Goal: Task Accomplishment & Management: Use online tool/utility

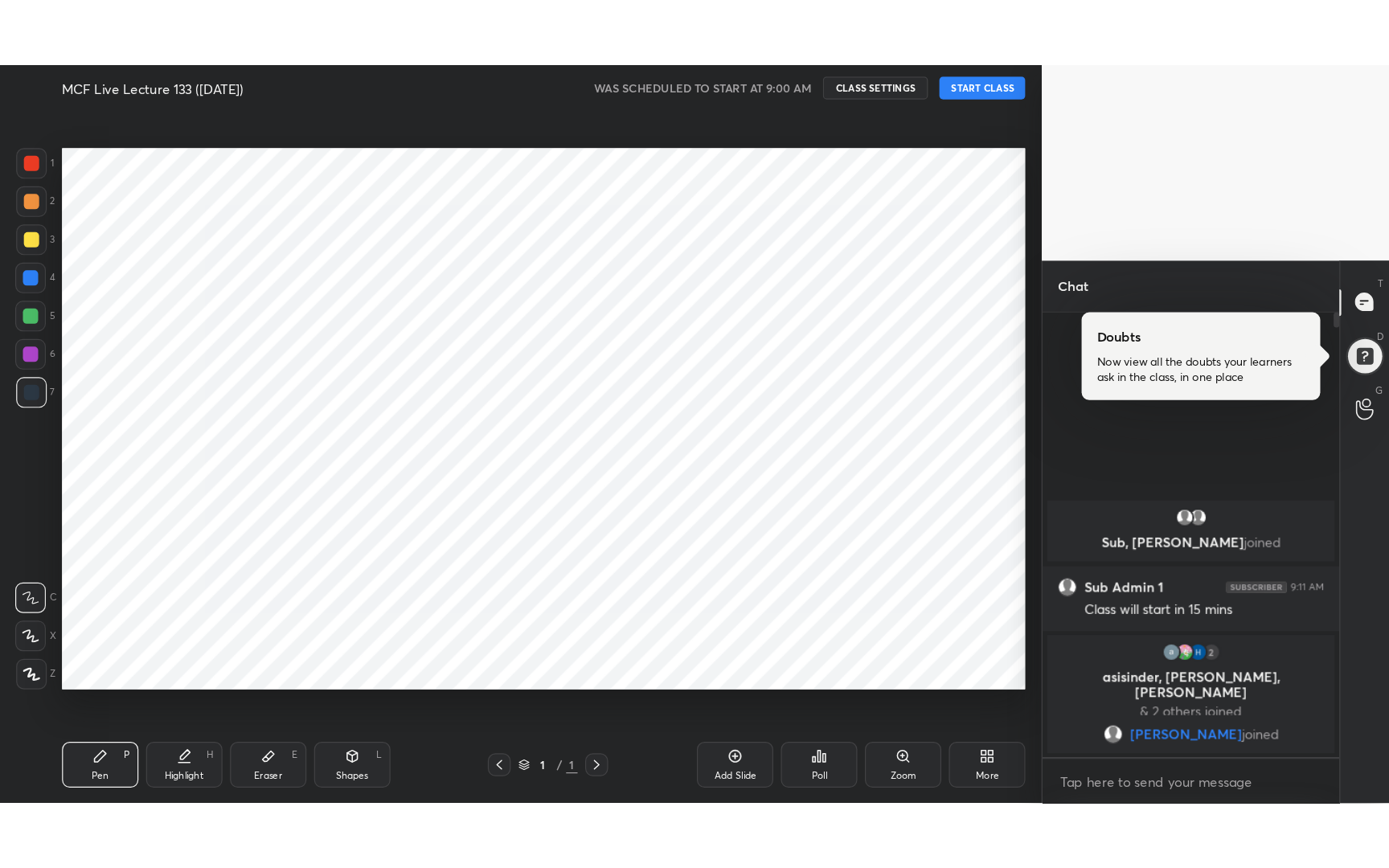
scroll to position [79826, 79554]
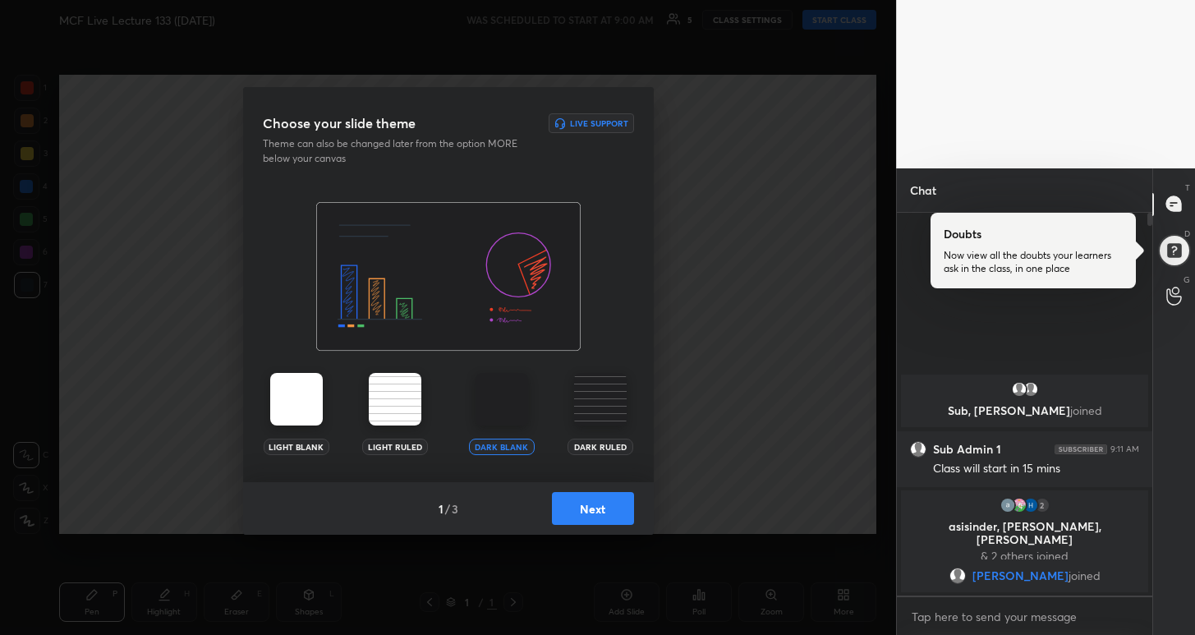
click at [610, 493] on button "Next" at bounding box center [593, 508] width 82 height 33
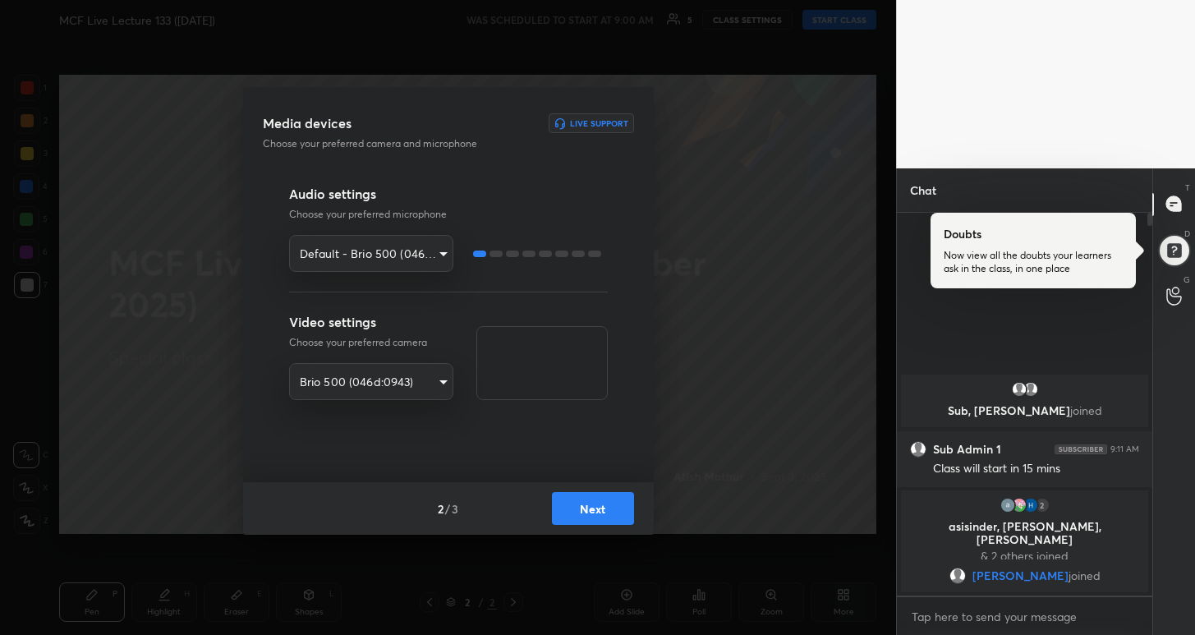
click at [597, 510] on button "Next" at bounding box center [593, 508] width 82 height 33
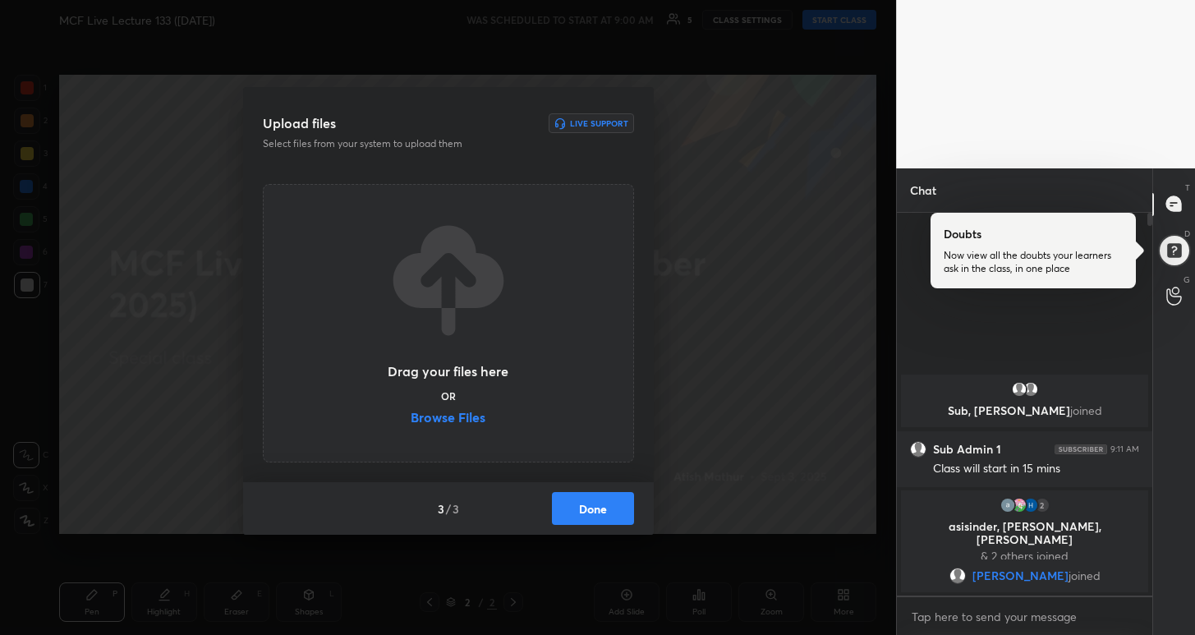
click at [600, 509] on button "Done" at bounding box center [593, 508] width 82 height 33
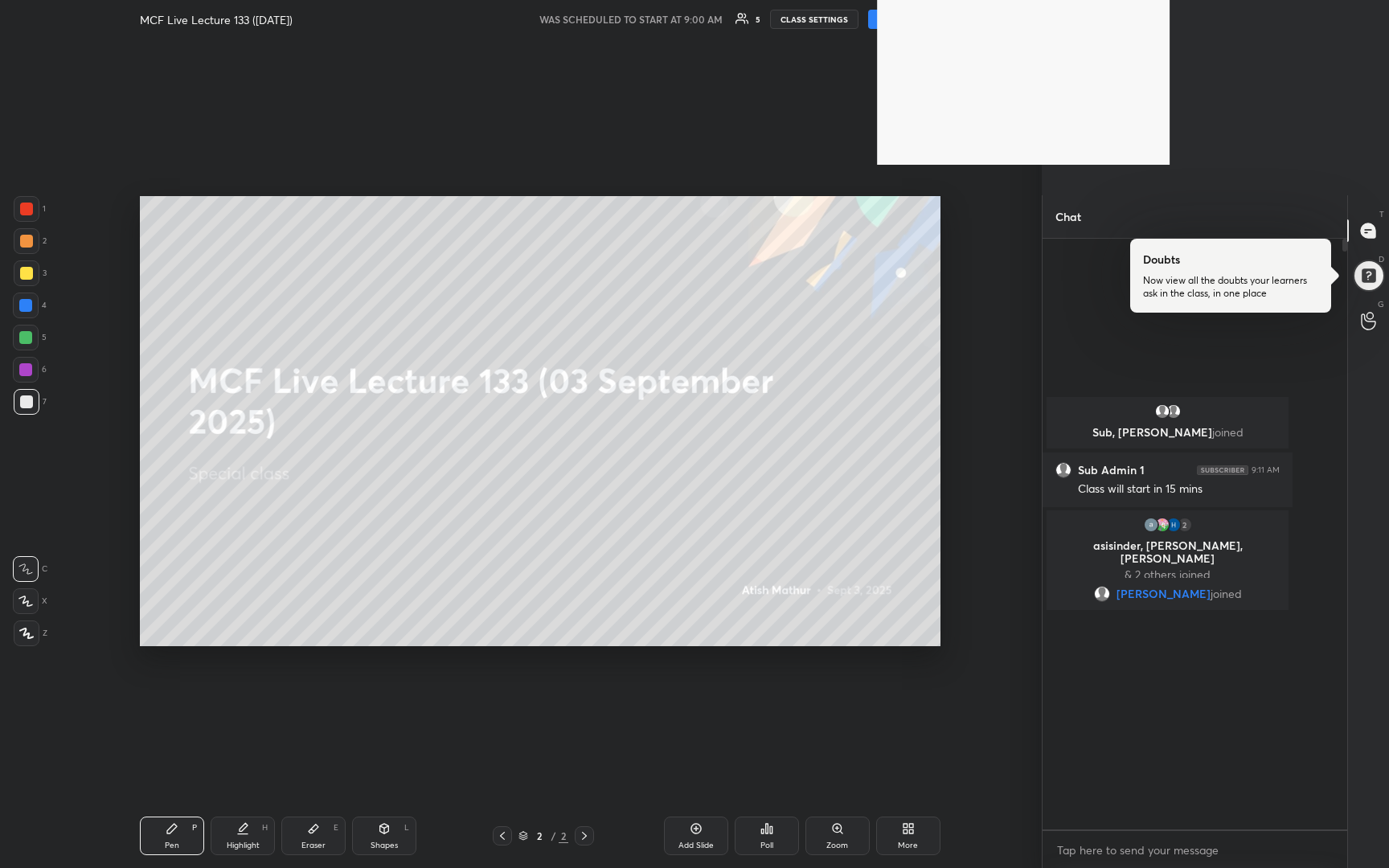
scroll to position [625, 300]
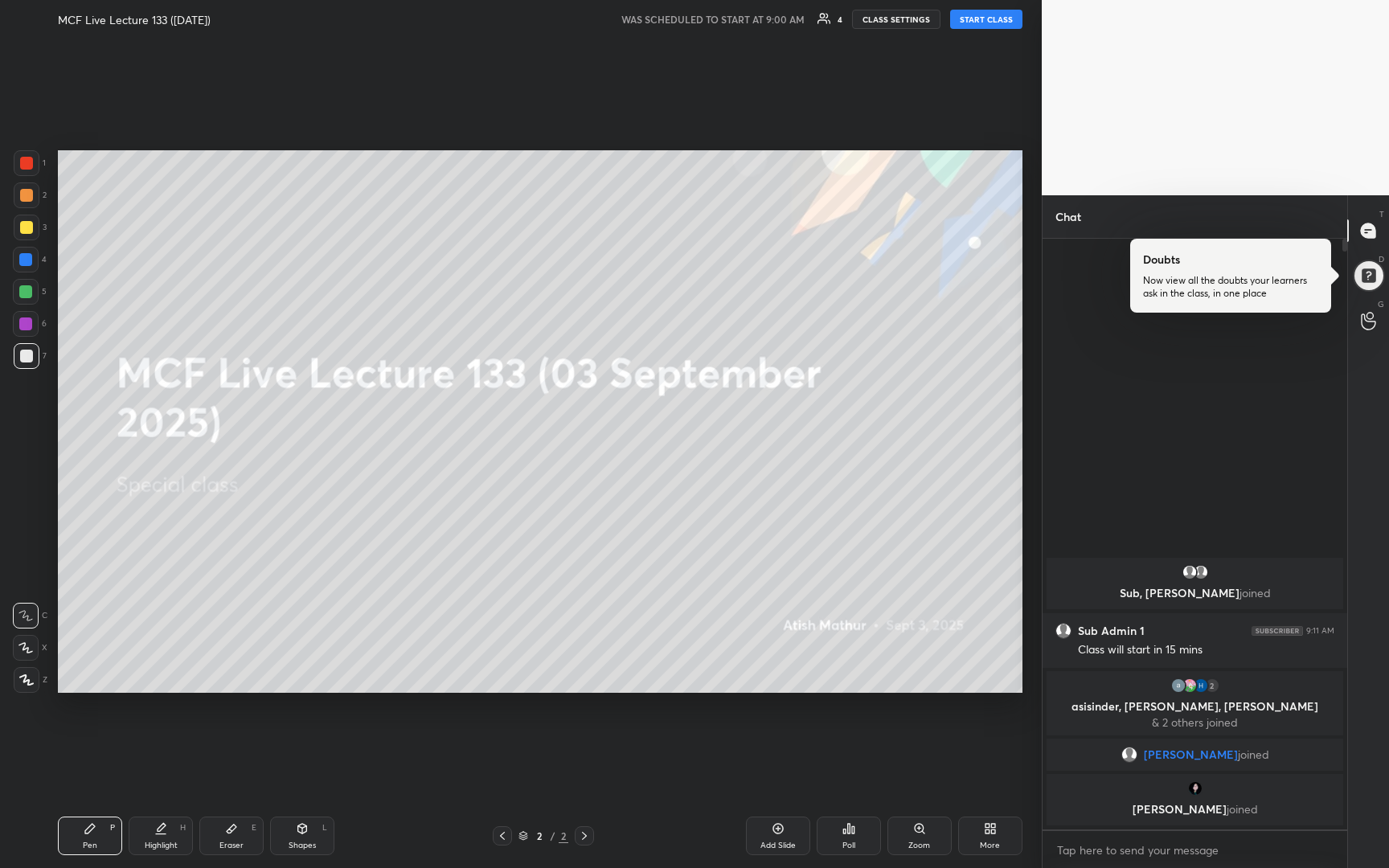
drag, startPoint x: 771, startPoint y: 829, endPoint x: 764, endPoint y: 824, distance: 8.6
click at [765, 620] on div "Add Slide" at bounding box center [778, 835] width 65 height 38
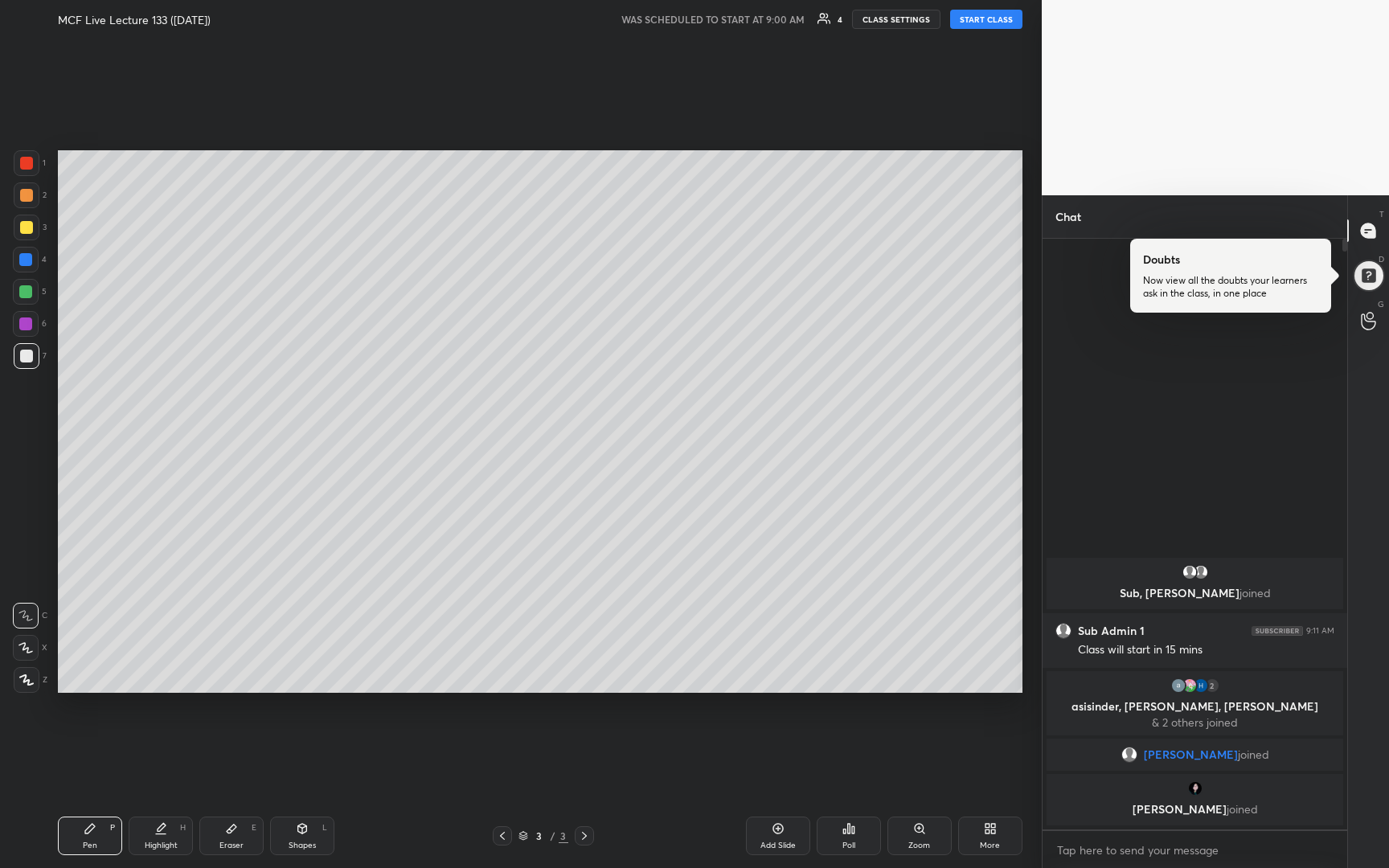
click at [24, 232] on div at bounding box center [26, 227] width 13 height 13
click at [986, 20] on button "START CLASS" at bounding box center [986, 20] width 72 height 20
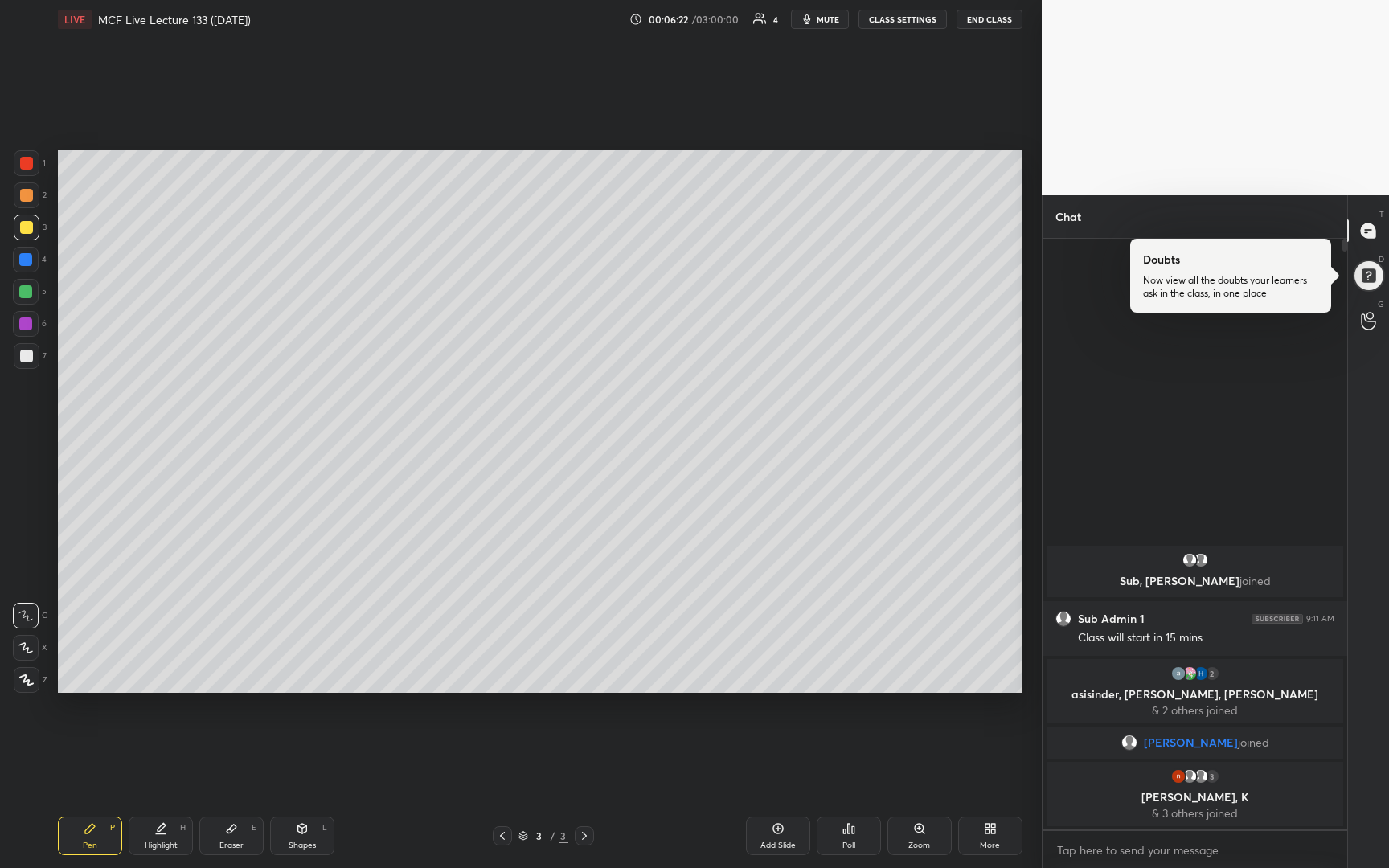
drag, startPoint x: 25, startPoint y: 649, endPoint x: 34, endPoint y: 643, distance: 10.8
click at [27, 620] on icon at bounding box center [25, 647] width 15 height 11
click at [813, 16] on icon "button" at bounding box center [807, 19] width 13 height 13
click at [824, 23] on span "unmute" at bounding box center [826, 19] width 34 height 11
click at [775, 620] on div "Add Slide" at bounding box center [778, 835] width 65 height 38
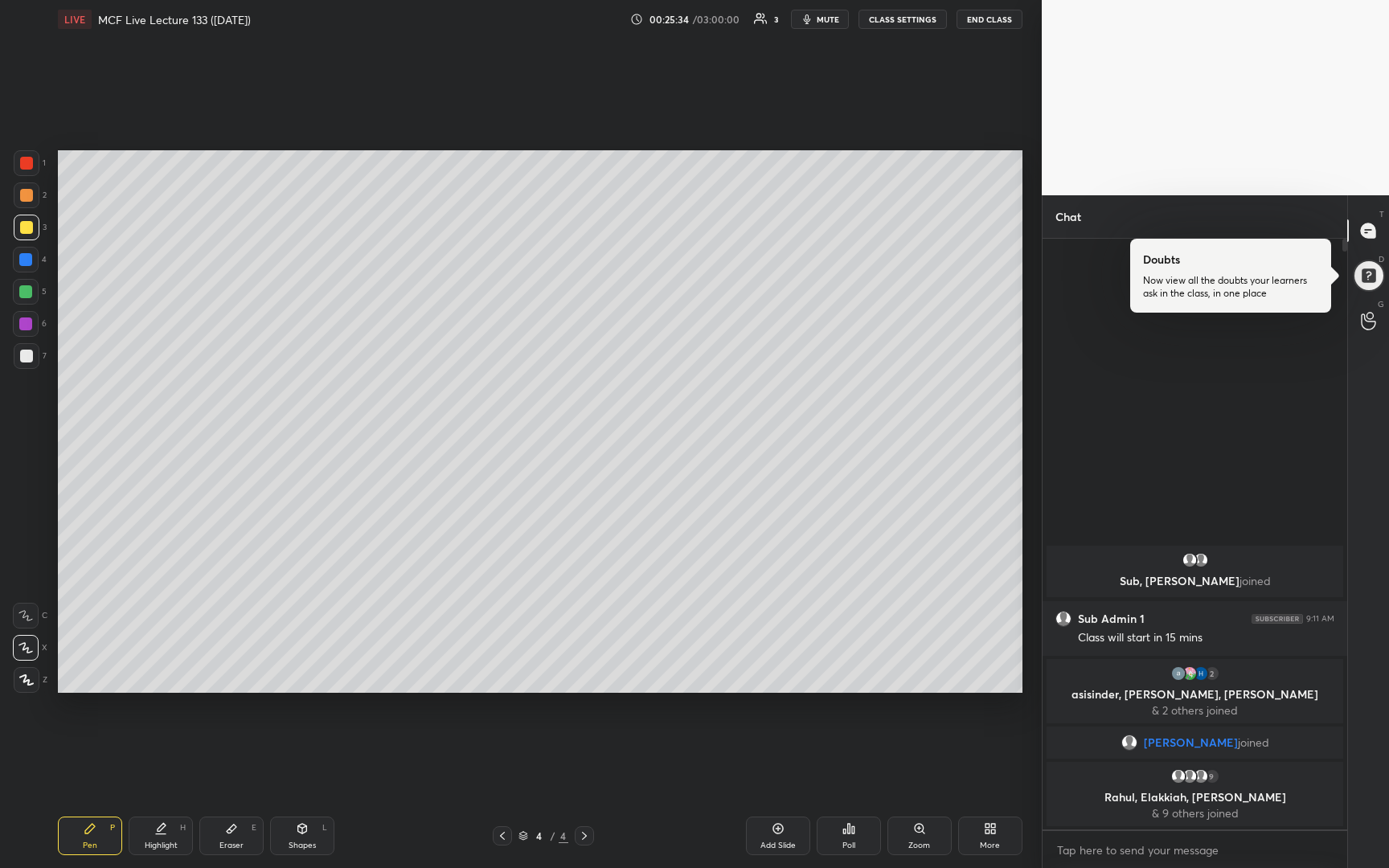
click at [771, 620] on icon at bounding box center [777, 828] width 13 height 13
click at [1169, 316] on div at bounding box center [1368, 321] width 32 height 29
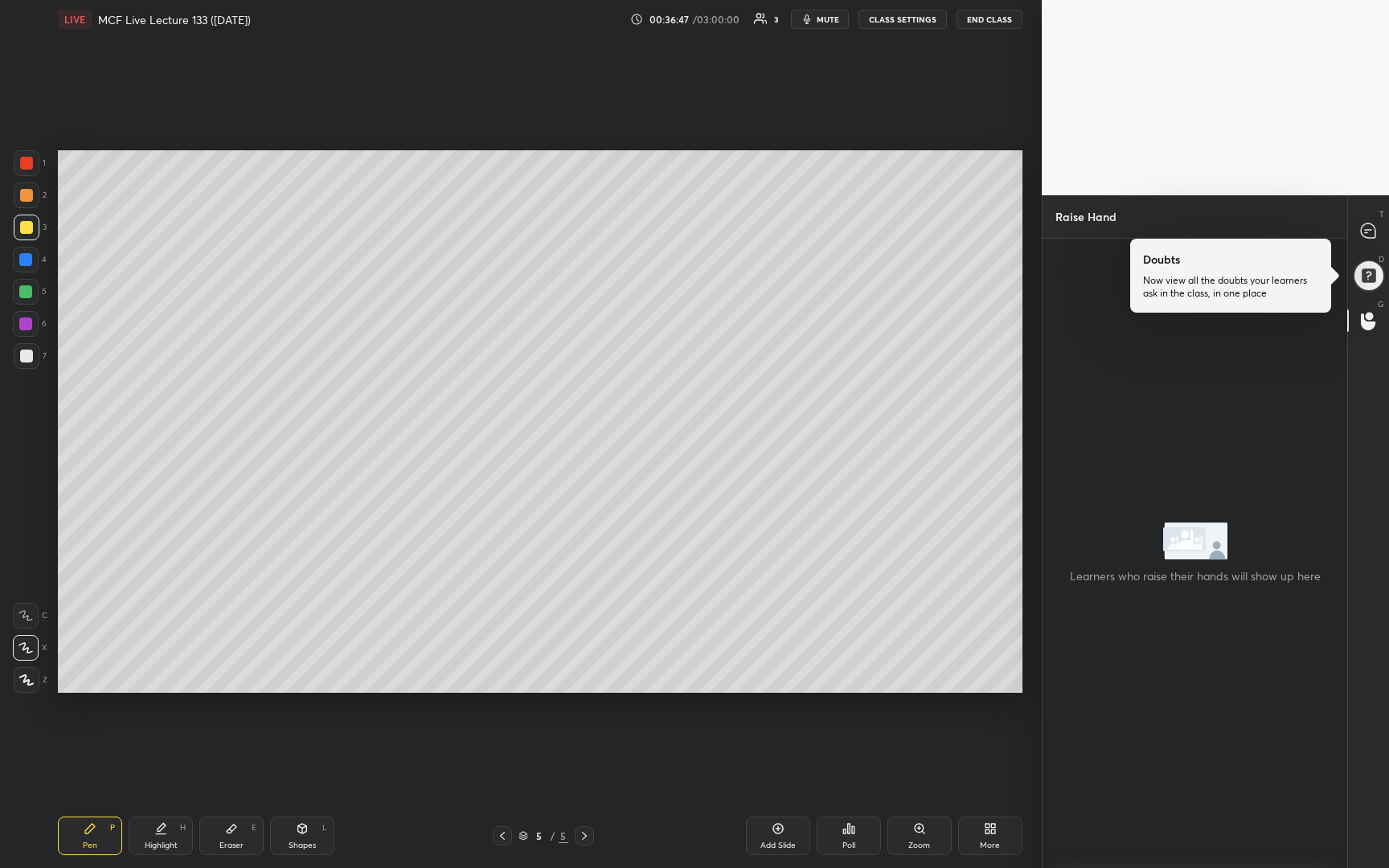
click at [1169, 294] on div "Doubts Now view all the doubts your learners ask in the class, in one place D D…" at bounding box center [1368, 276] width 41 height 45
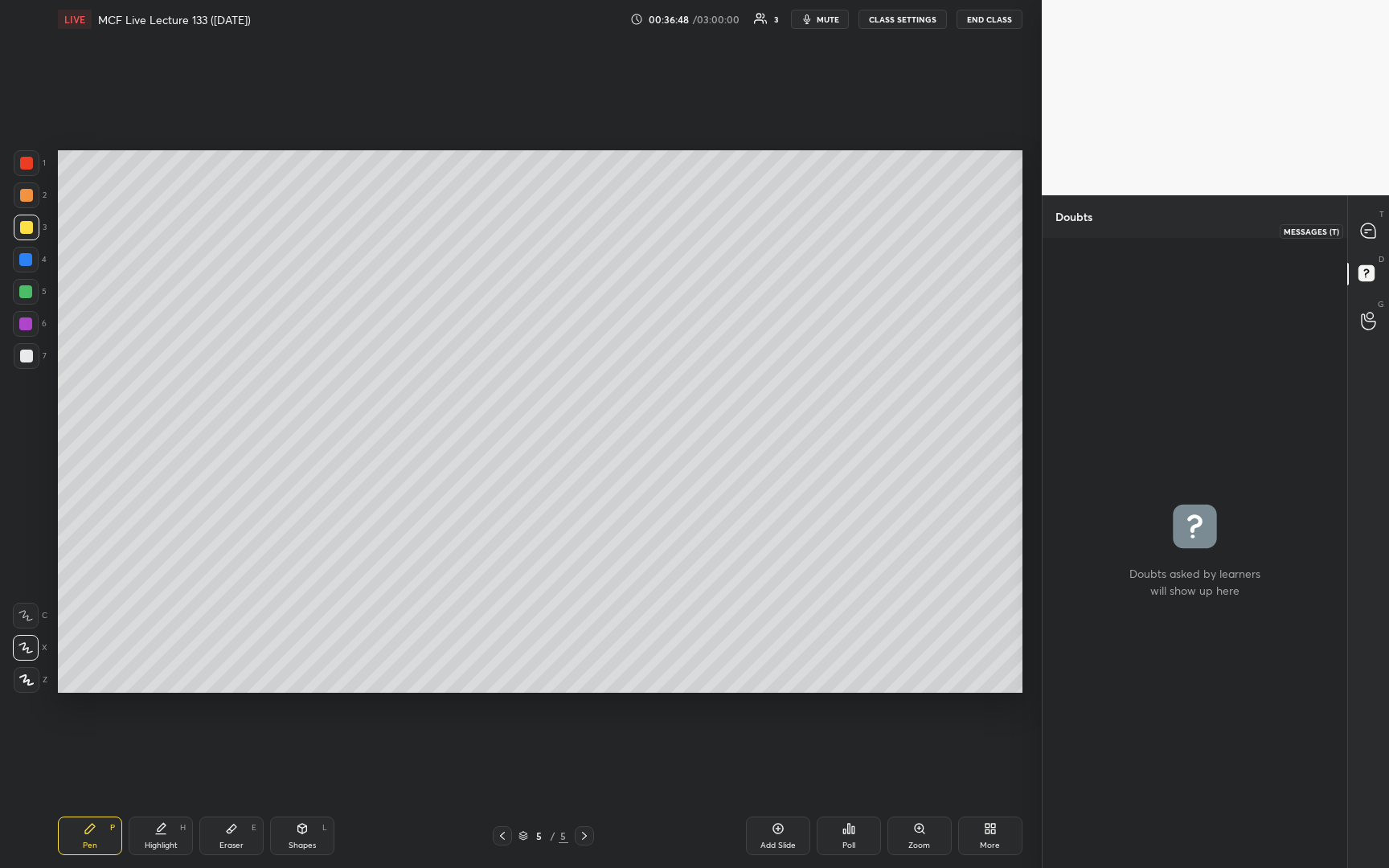
click at [1169, 222] on icon at bounding box center [1367, 230] width 17 height 17
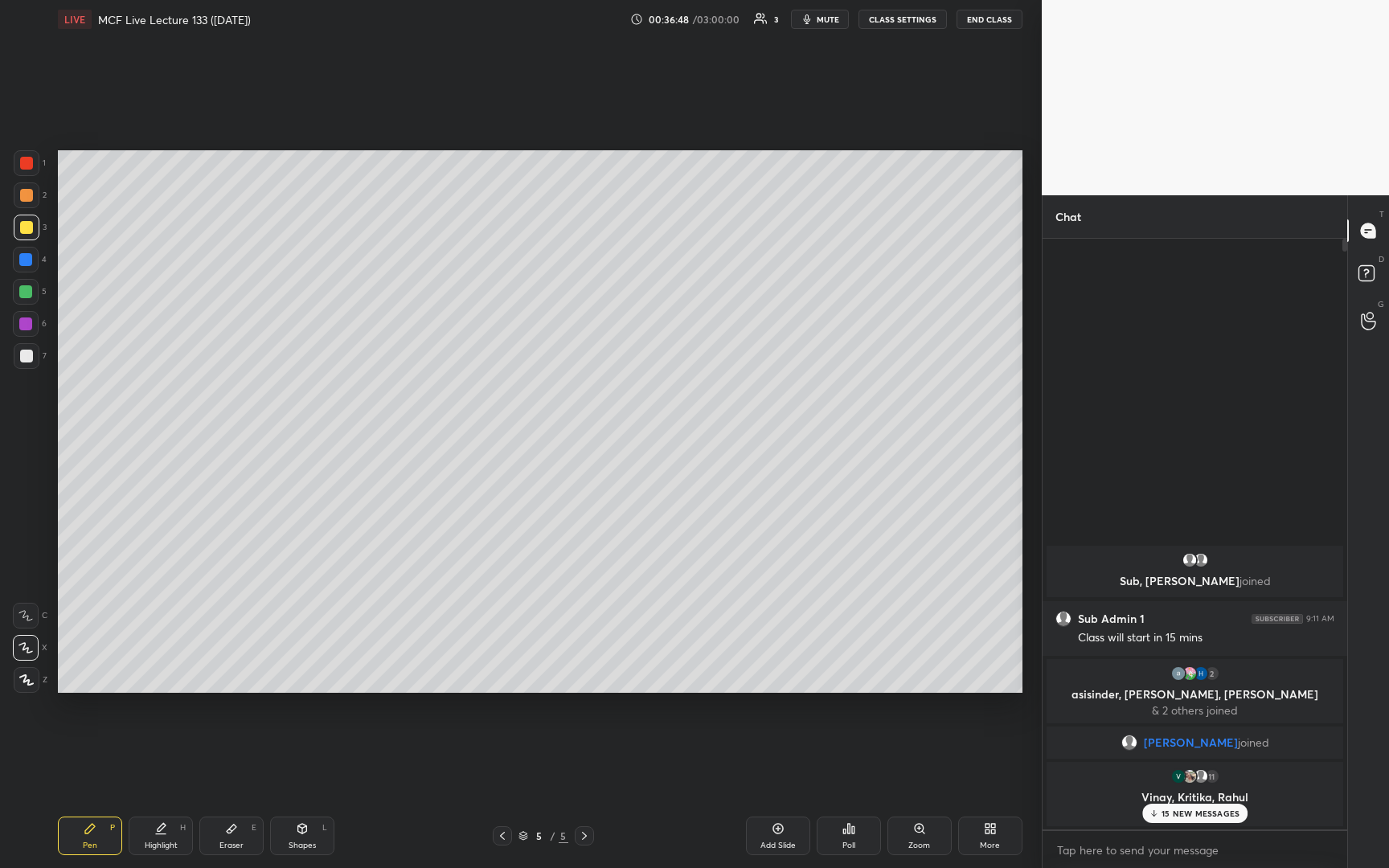
scroll to position [586, 300]
click at [1169, 275] on rect at bounding box center [1366, 274] width 16 height 16
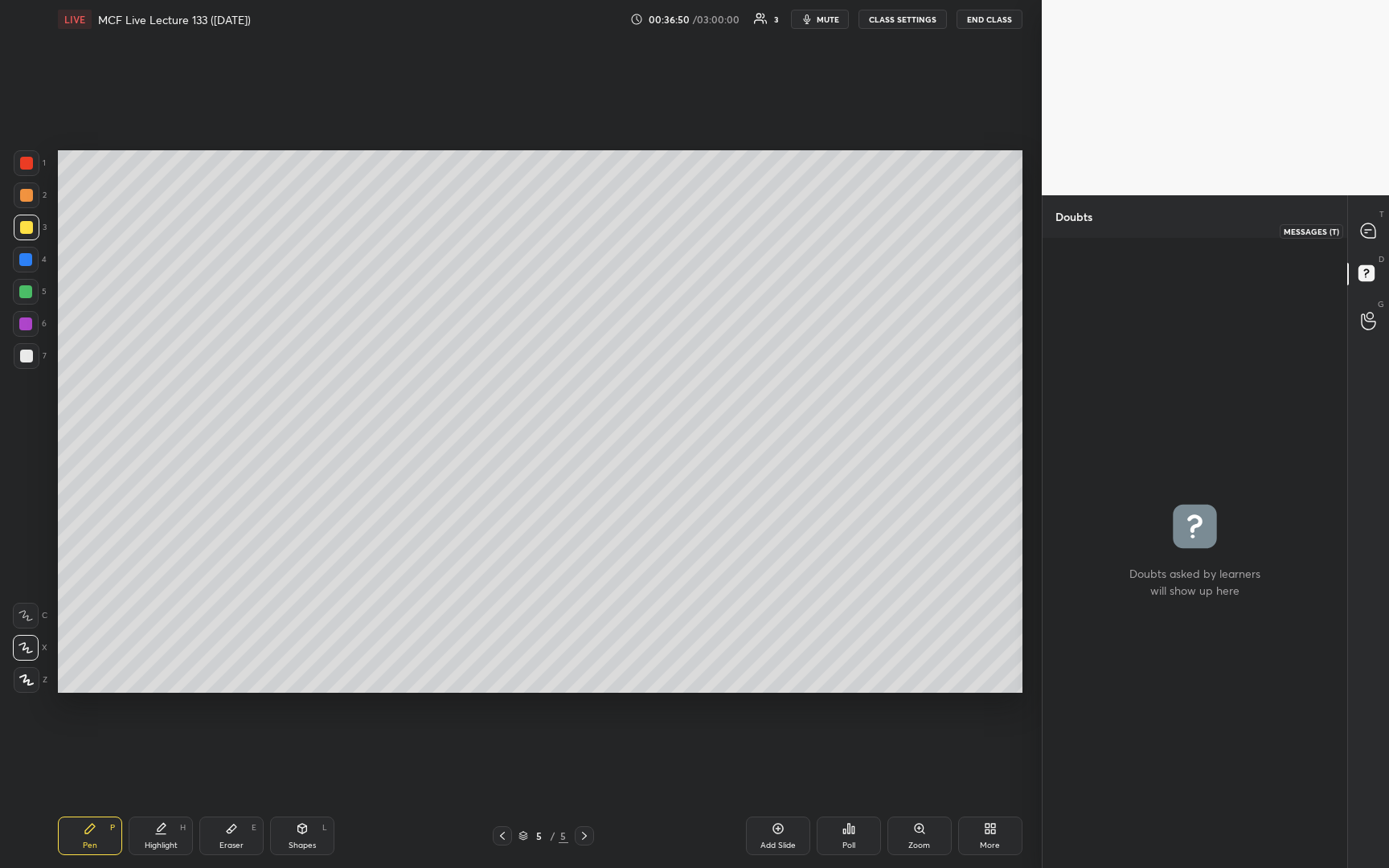
click at [1169, 226] on icon at bounding box center [1367, 230] width 15 height 15
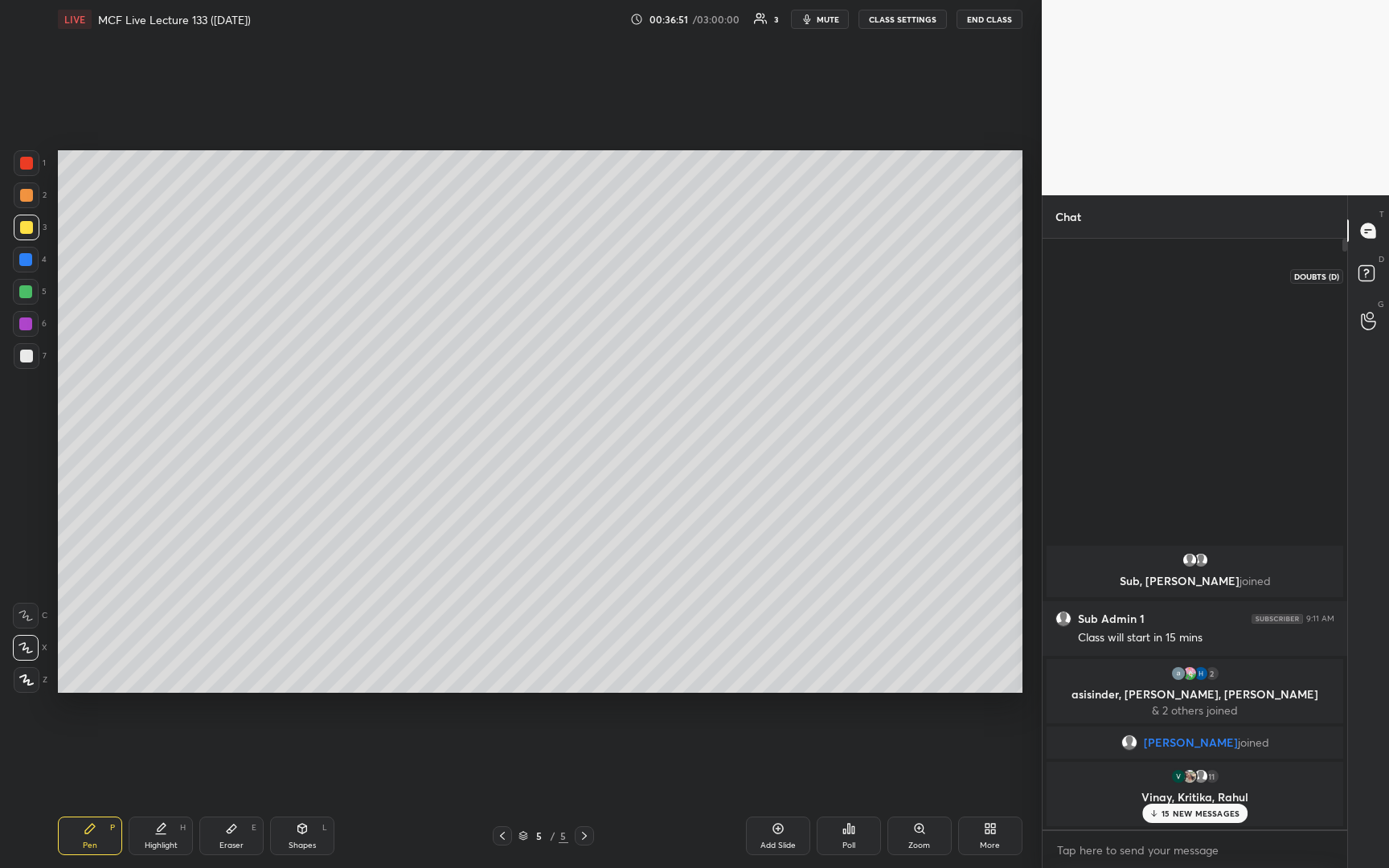
click at [1169, 281] on icon at bounding box center [1368, 276] width 29 height 29
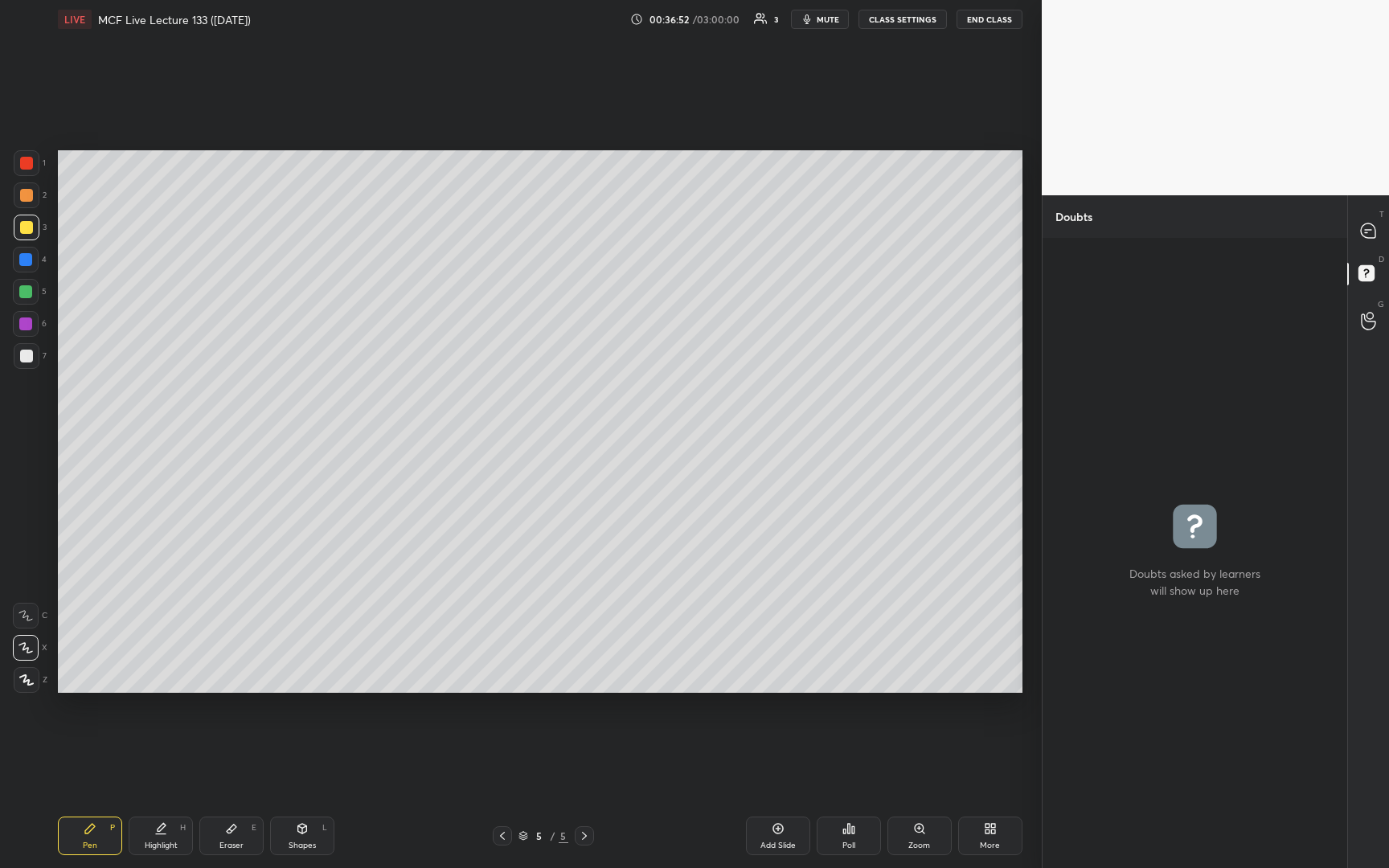
click at [758, 16] on icon at bounding box center [761, 18] width 14 height 13
click at [764, 21] on icon at bounding box center [761, 18] width 14 height 13
click at [1169, 236] on icon at bounding box center [1367, 230] width 15 height 15
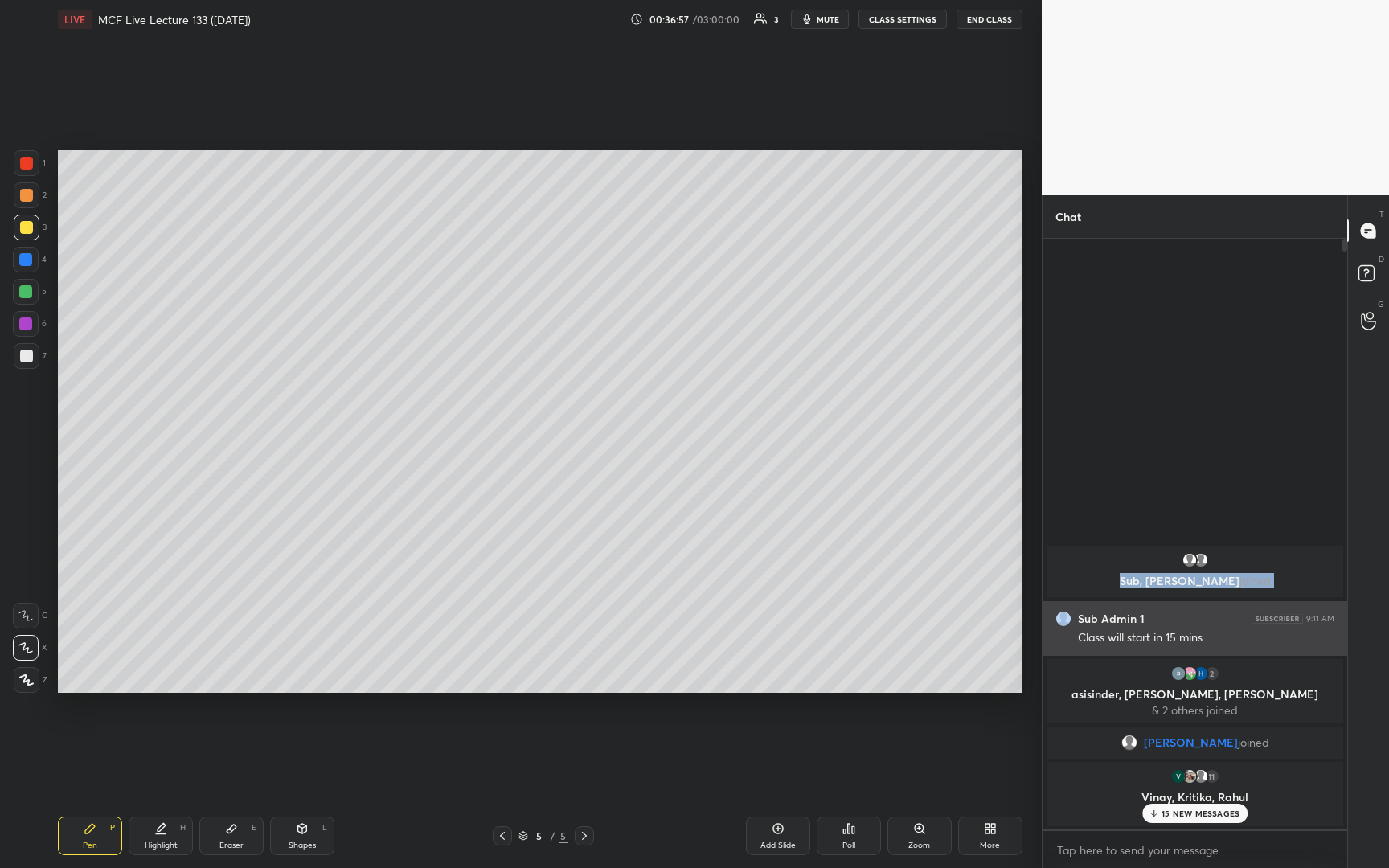
drag, startPoint x: 1193, startPoint y: 571, endPoint x: 1189, endPoint y: 603, distance: 32.2
click at [1169, 603] on div "Sub, [PERSON_NAME] joined Sub Admin 1 9:11 AM Class will start in 15 mins 2 asi…" at bounding box center [1194, 685] width 304 height 287
click at [1169, 620] on div "Class will start in 15 mins" at bounding box center [1206, 638] width 256 height 16
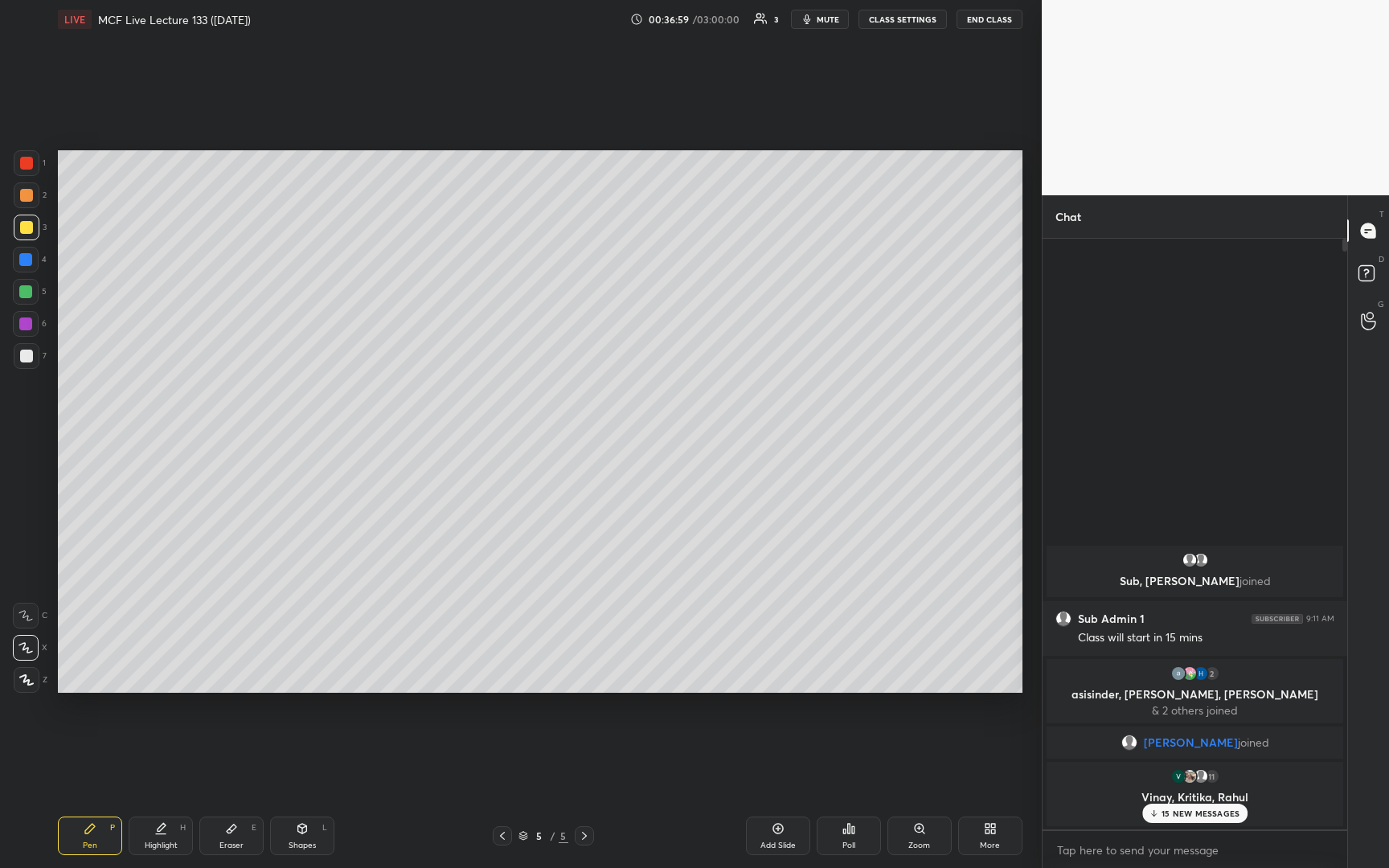
click at [984, 23] on button "END CLASS" at bounding box center [989, 20] width 66 height 20
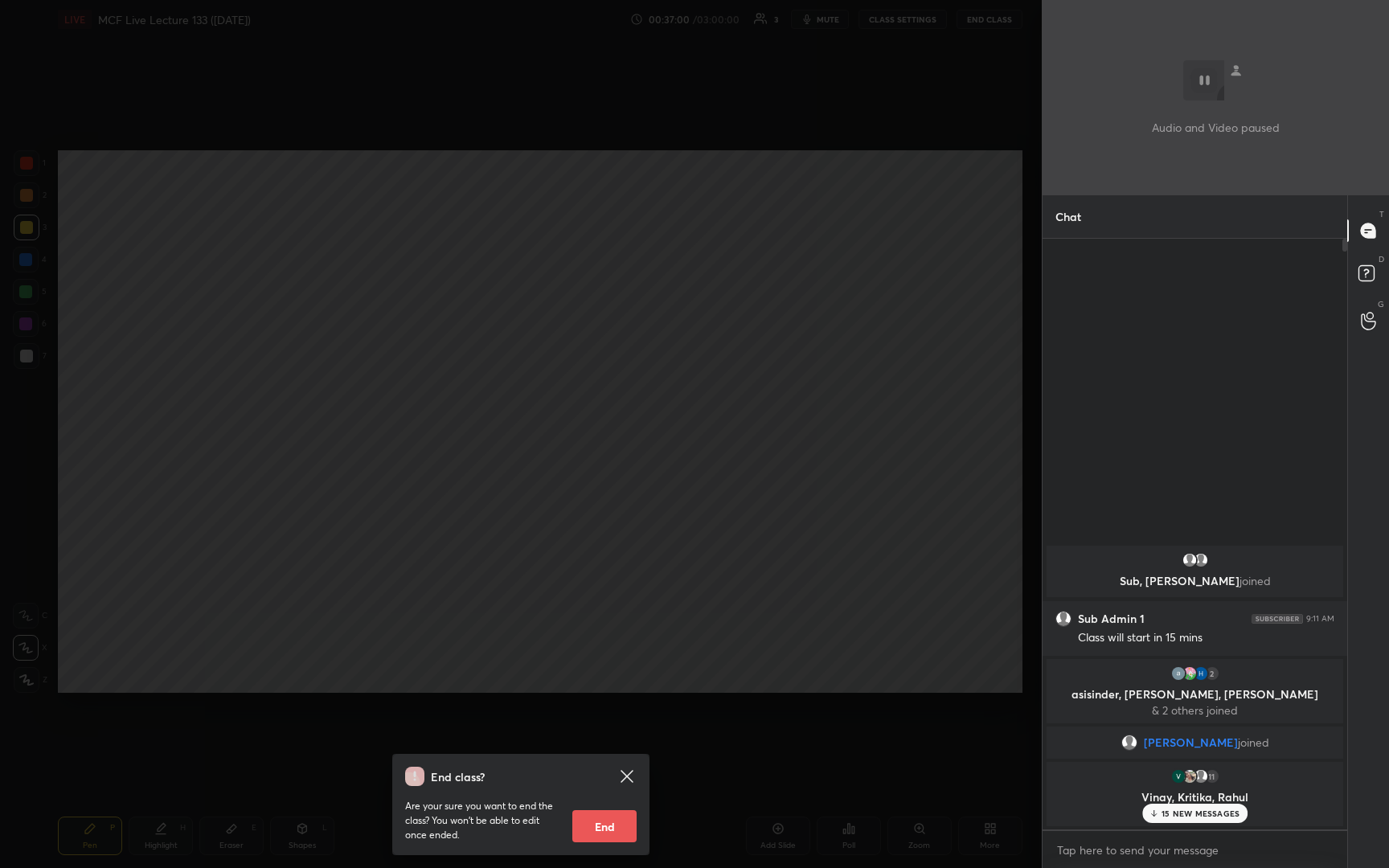
click at [581, 620] on button "End" at bounding box center [605, 826] width 65 height 32
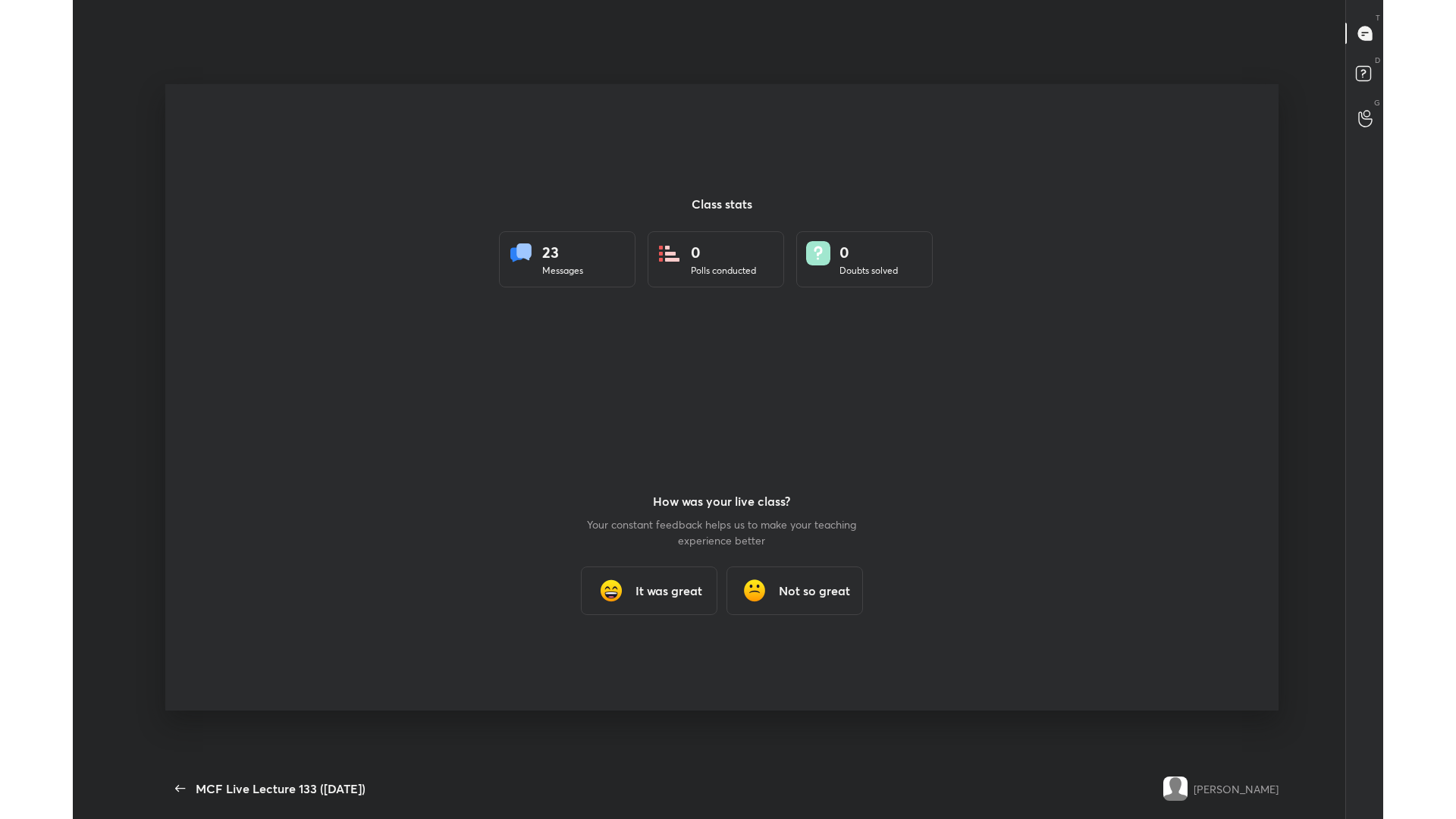
scroll to position [722, 1298]
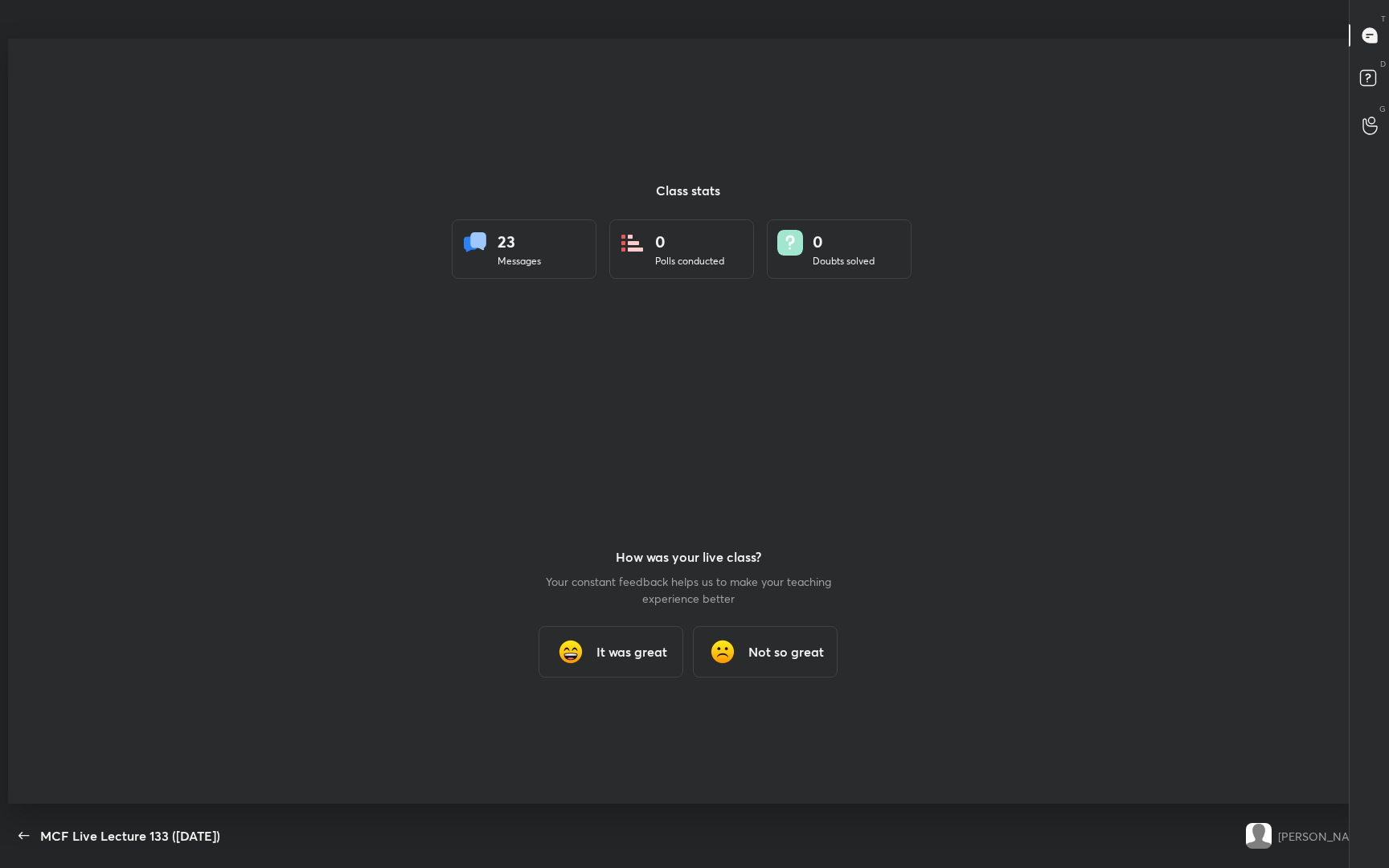
click at [1169, 267] on div "23 Messages 0 Polls conducted 0 Doubts solved" at bounding box center [687, 249] width 1360 height 60
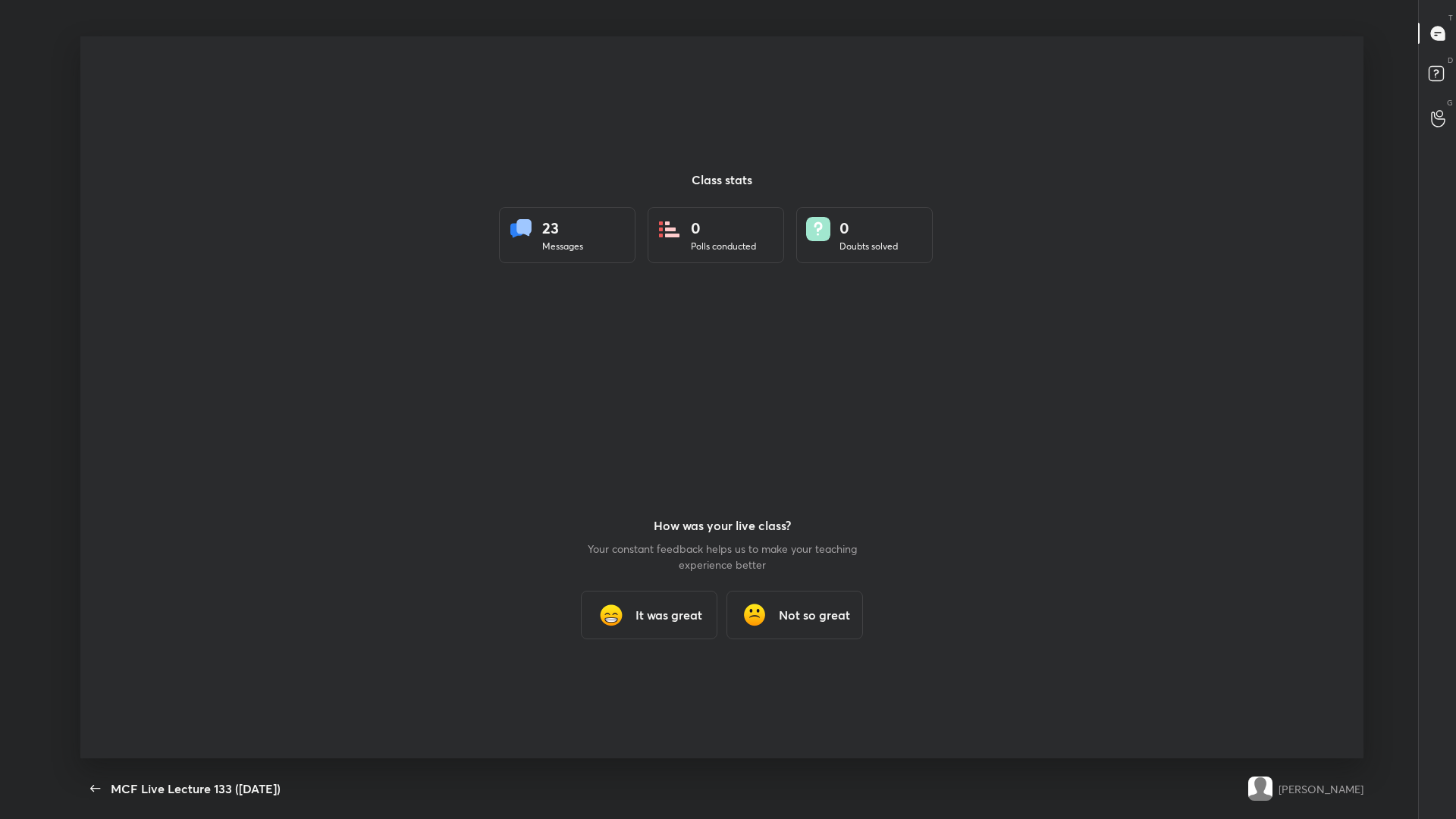
scroll to position [722, 1444]
type textarea "x"
